Goal: Check status: Check status

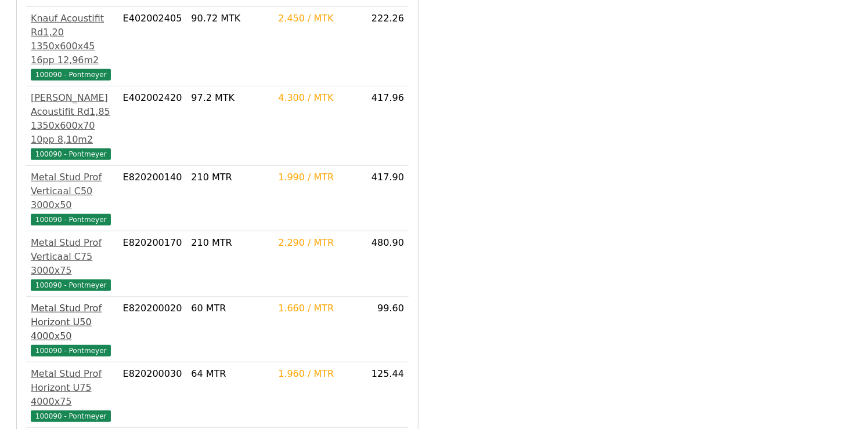
scroll to position [256, 0]
